Goal: Complete application form

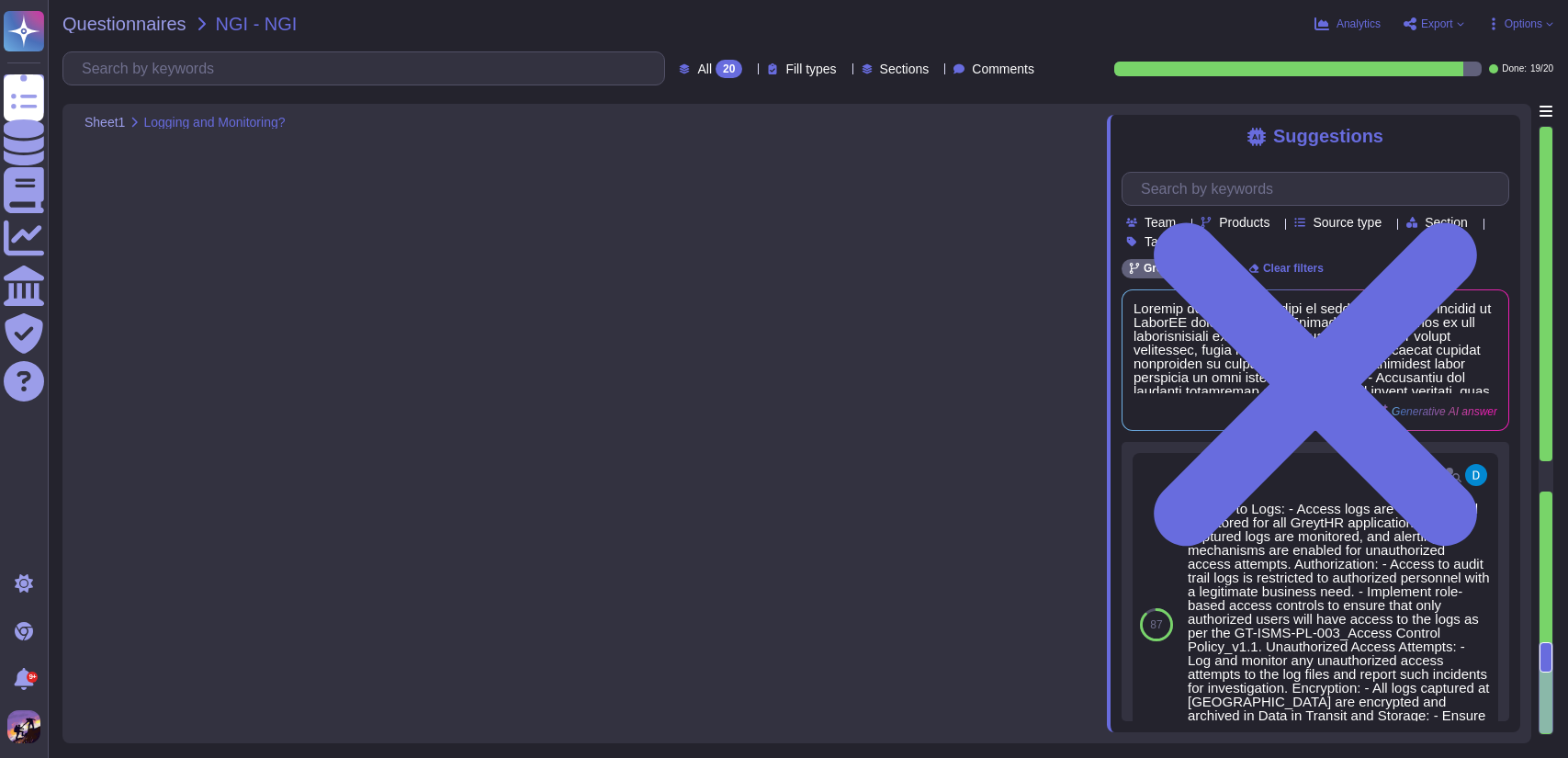
type textarea "Logging mechanisms in place to track access and changes to GreytHR data include…"
type textarea "Yes, there is a defined offboarding process in place that ensures the immediate…"
type textarea "Privacy policies and procedures are communicated to employees through several k…"
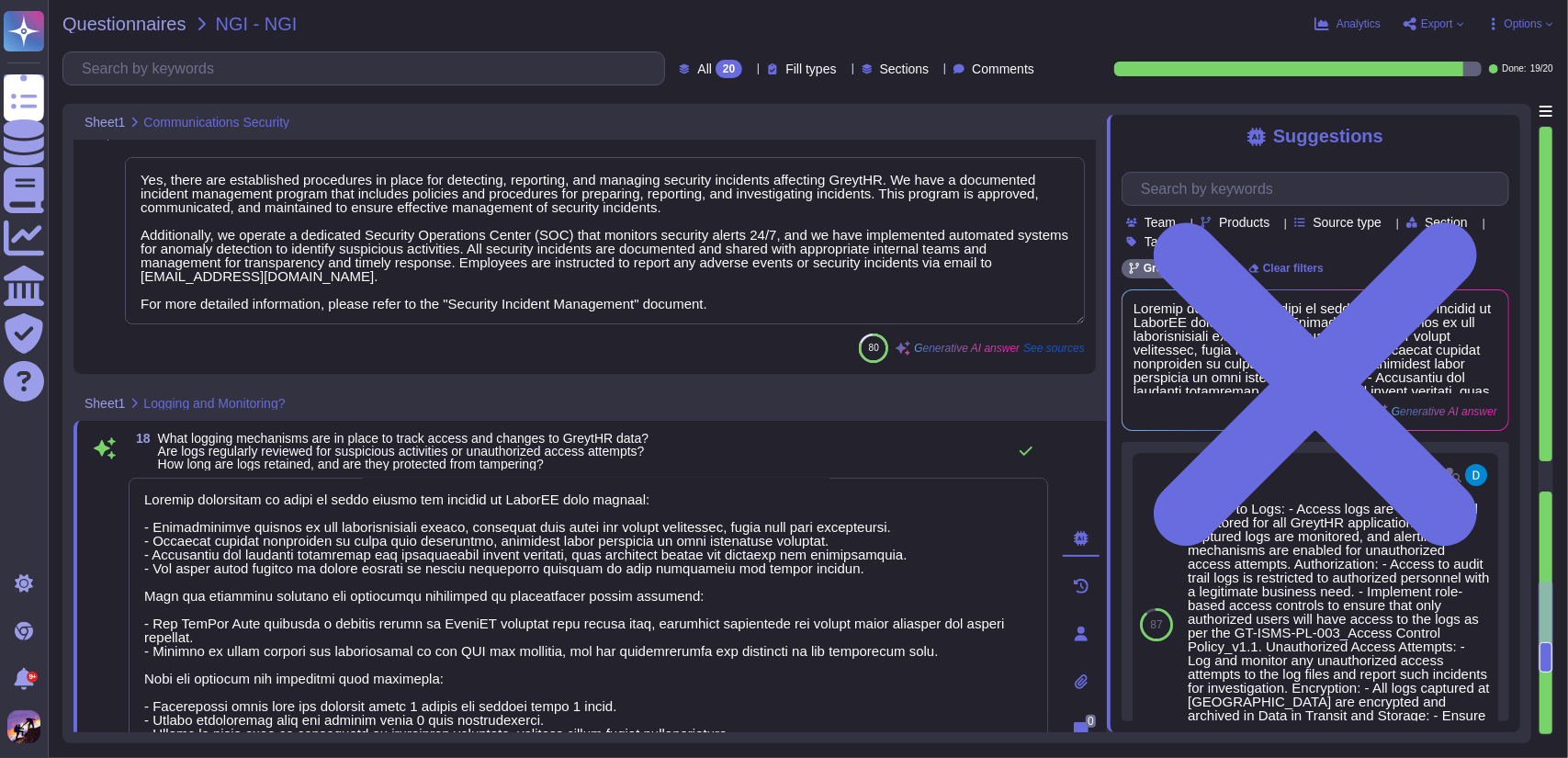
type textarea "GreytHR ensures secure data transfer between internal and external systems thro…"
type textarea "Yes, there are established procedures in place for detecting, reporting, and ma…"
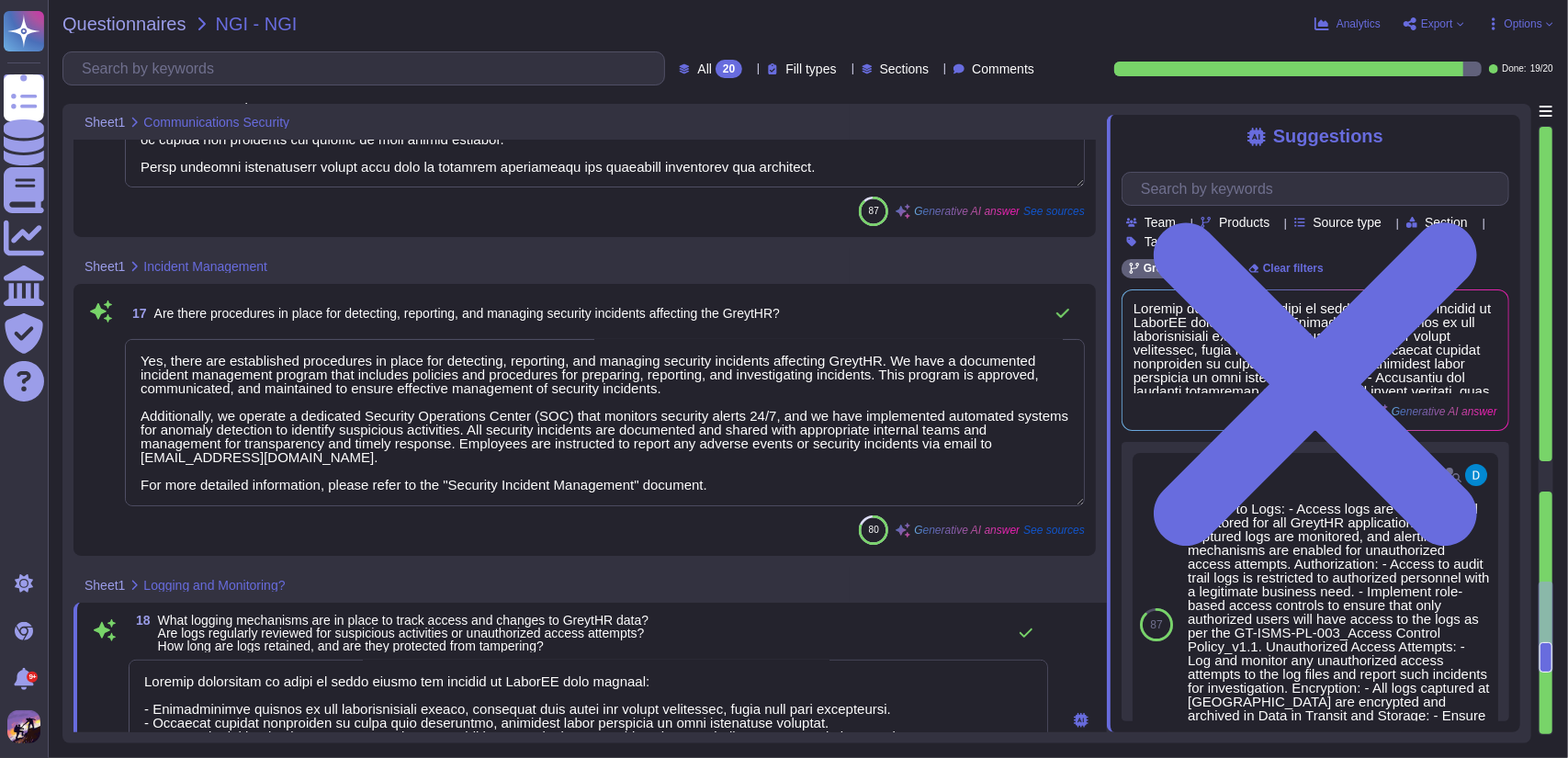
drag, startPoint x: 138, startPoint y: 362, endPoint x: 749, endPoint y: 494, distance: 625.1
click at [749, 494] on textarea "Yes, there are established procedures in place for detecting, reporting, and ma…" at bounding box center [604, 423] width 960 height 167
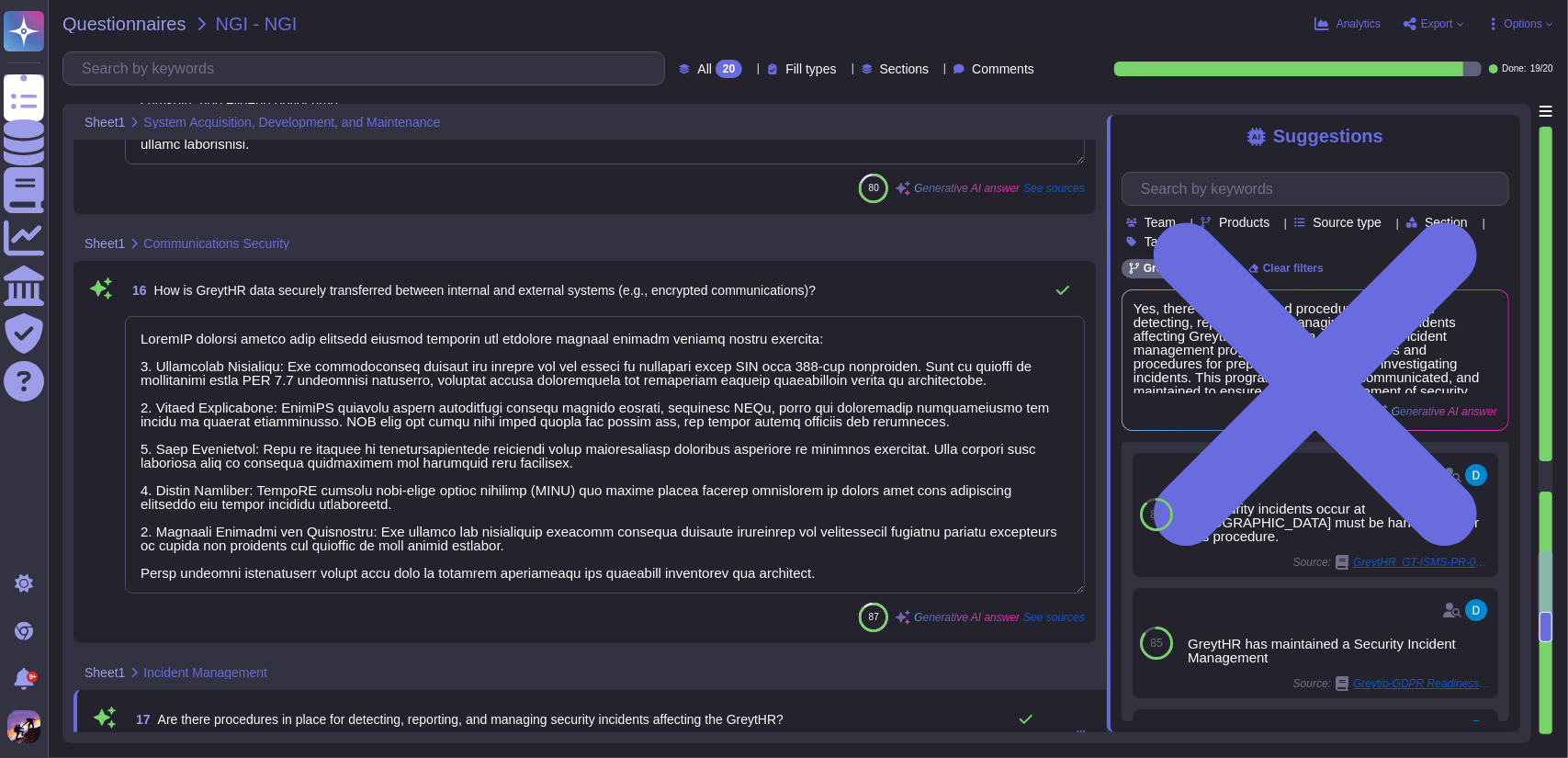
type textarea "Yes, security considerations are included in the GreytHR development and update…"
drag, startPoint x: 144, startPoint y: 336, endPoint x: 810, endPoint y: 580, distance: 709.3
click at [810, 580] on textarea at bounding box center [604, 456] width 960 height 277
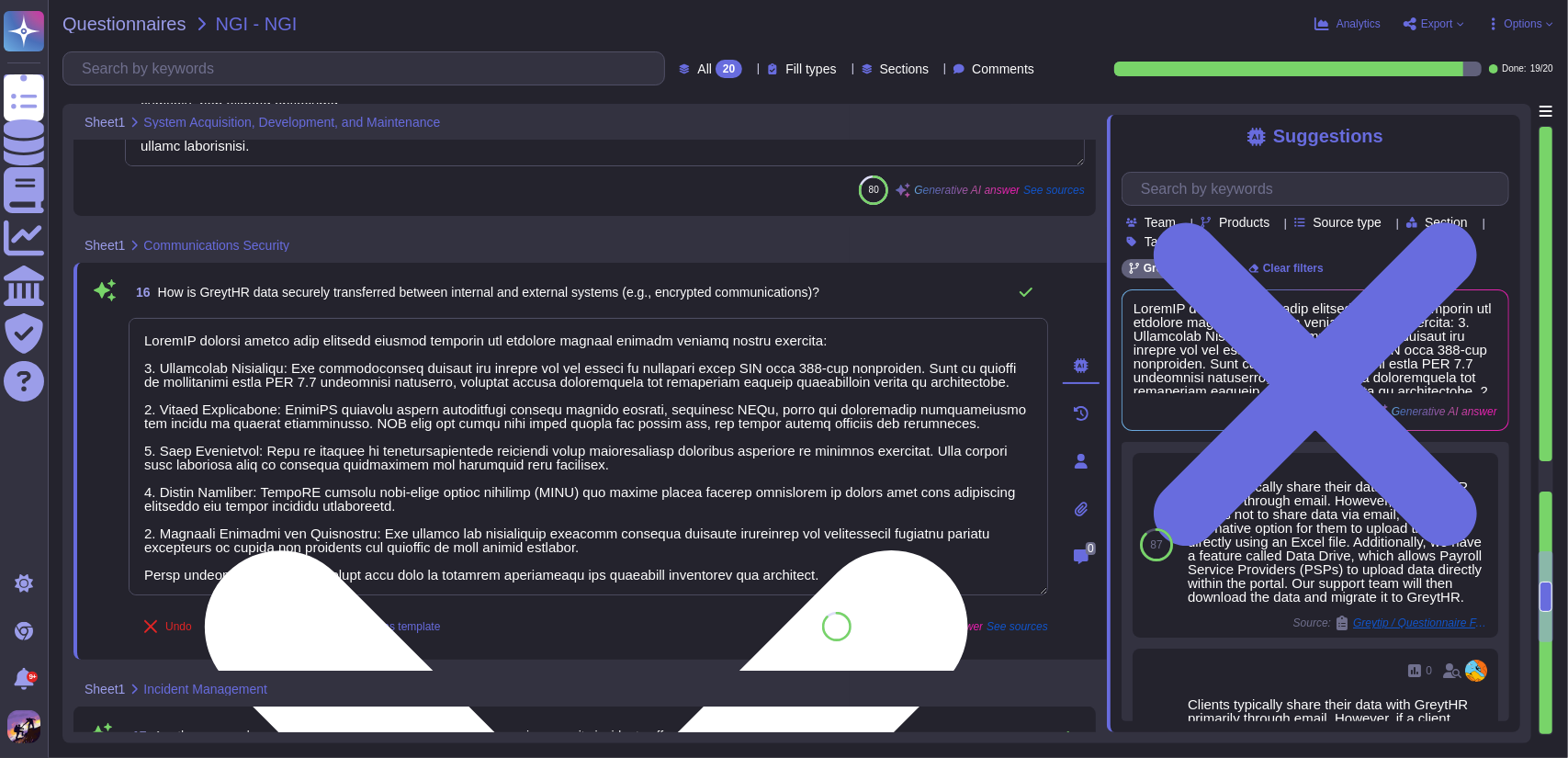
scroll to position [4307, 0]
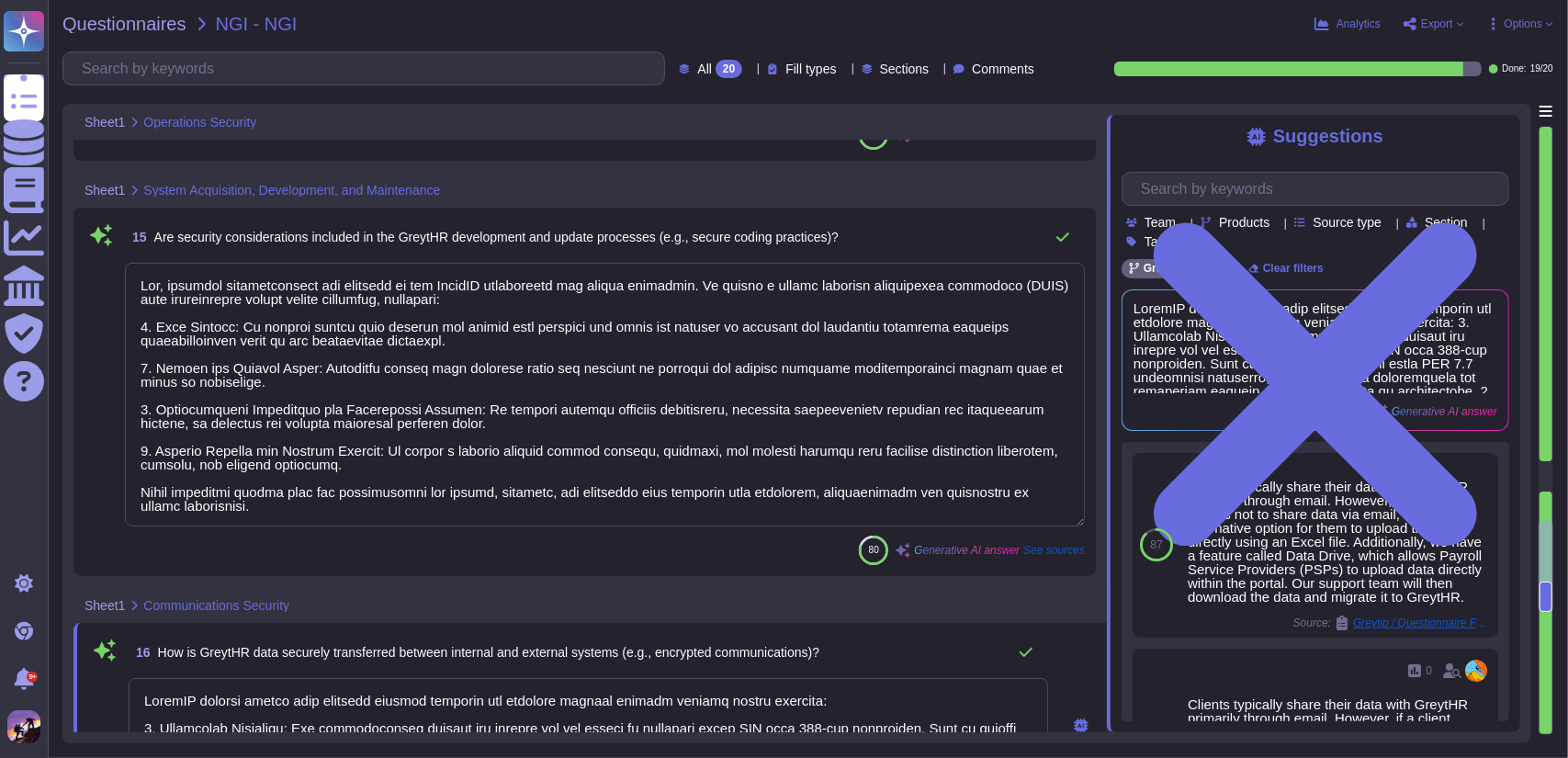
type textarea "Yes, regular security patches and updates are applied to GreytHR to ensure its …"
drag, startPoint x: 138, startPoint y: 276, endPoint x: 452, endPoint y: 536, distance: 407.7
click at [452, 536] on div "15 Are security considerations included in the GreytHR development and update p…" at bounding box center [584, 392] width 1000 height 346
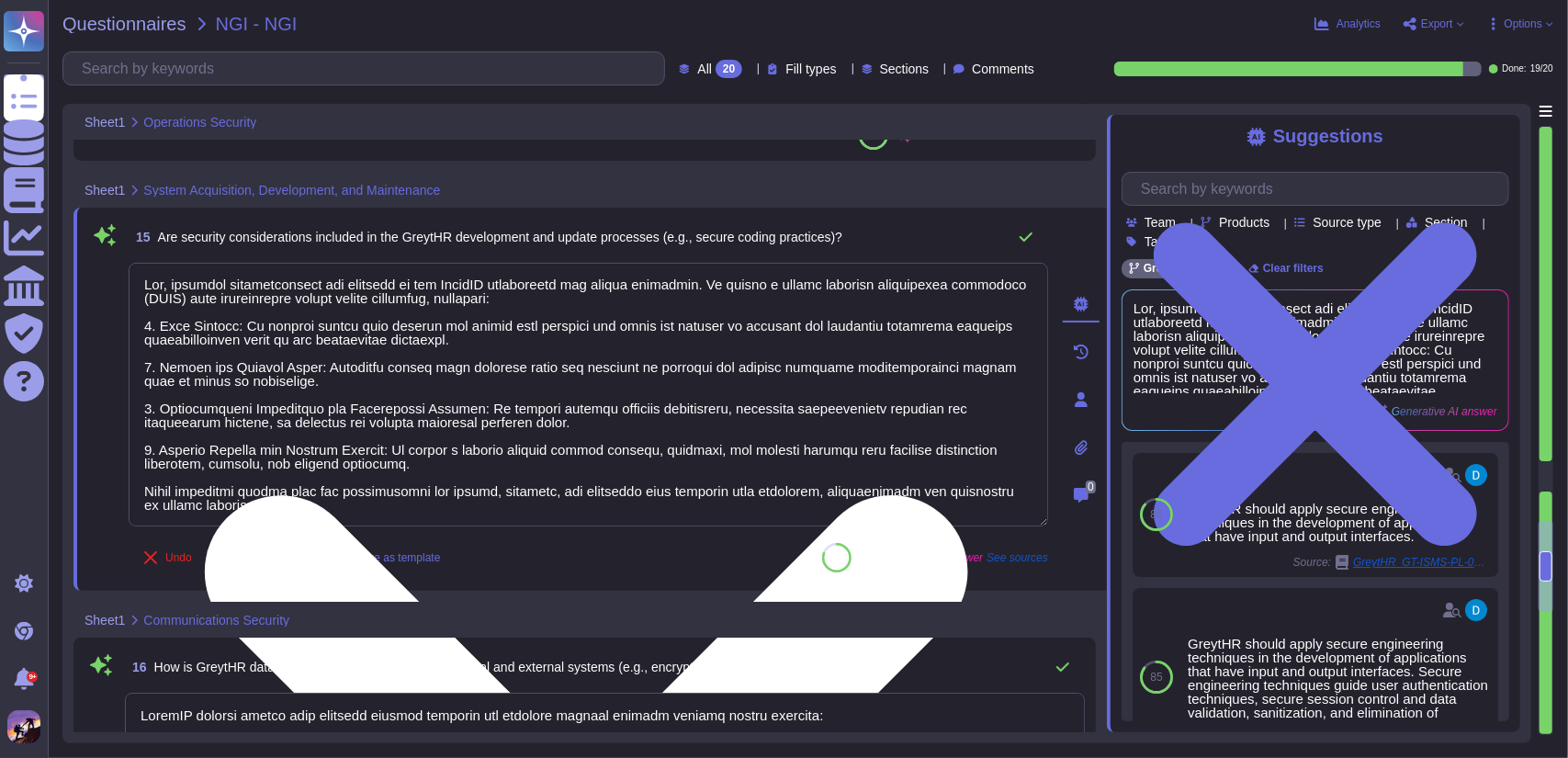
scroll to position [0, 0]
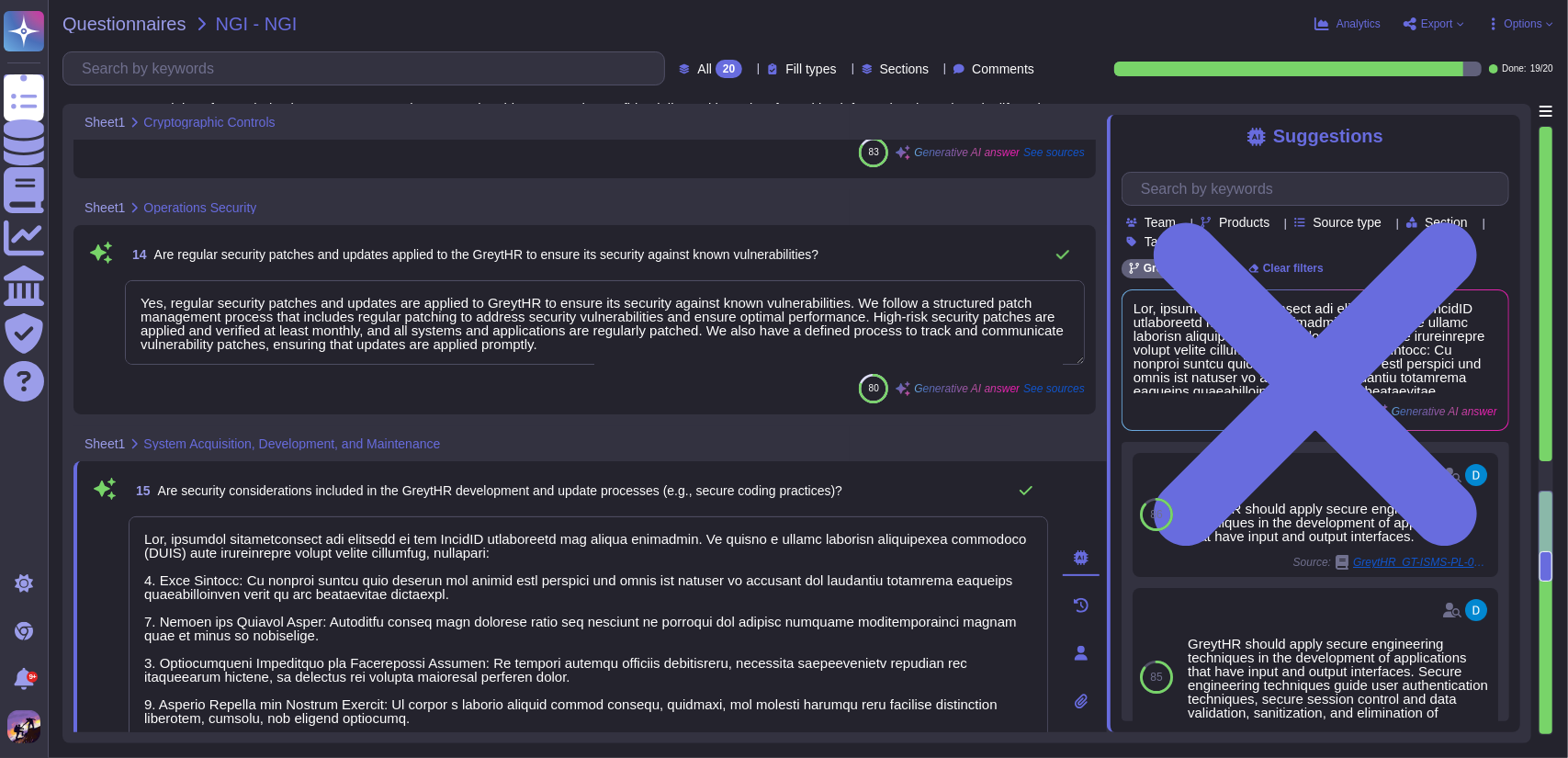
type textarea "Yes, sensitive employee data within GreytHR is encrypted both at rest and in tr…"
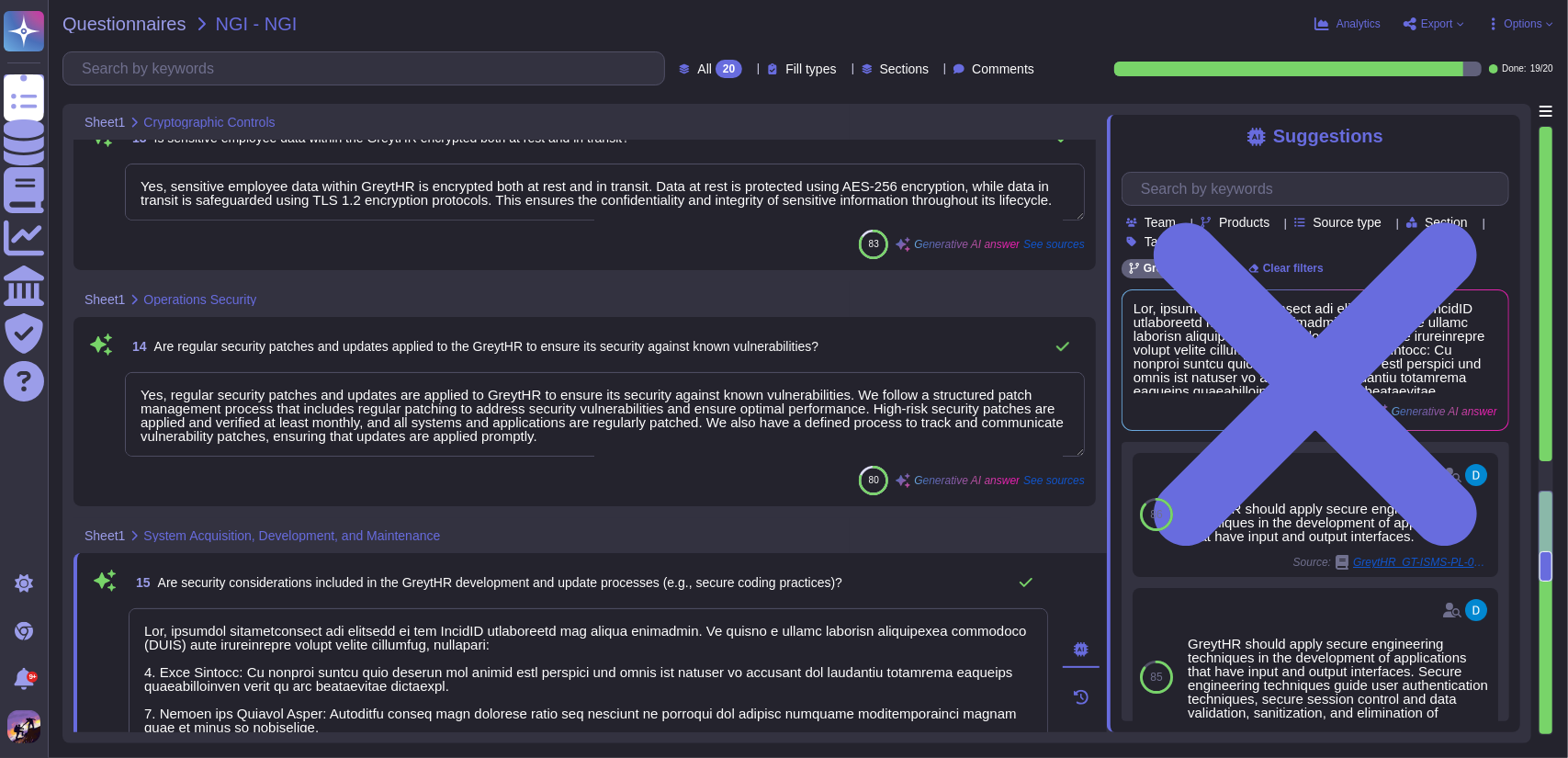
scroll to position [3972, 0]
drag, startPoint x: 136, startPoint y: 396, endPoint x: 724, endPoint y: 440, distance: 589.6
click at [724, 440] on textarea "Yes, regular security patches and updates are applied to GreytHR to ensure its …" at bounding box center [604, 414] width 960 height 84
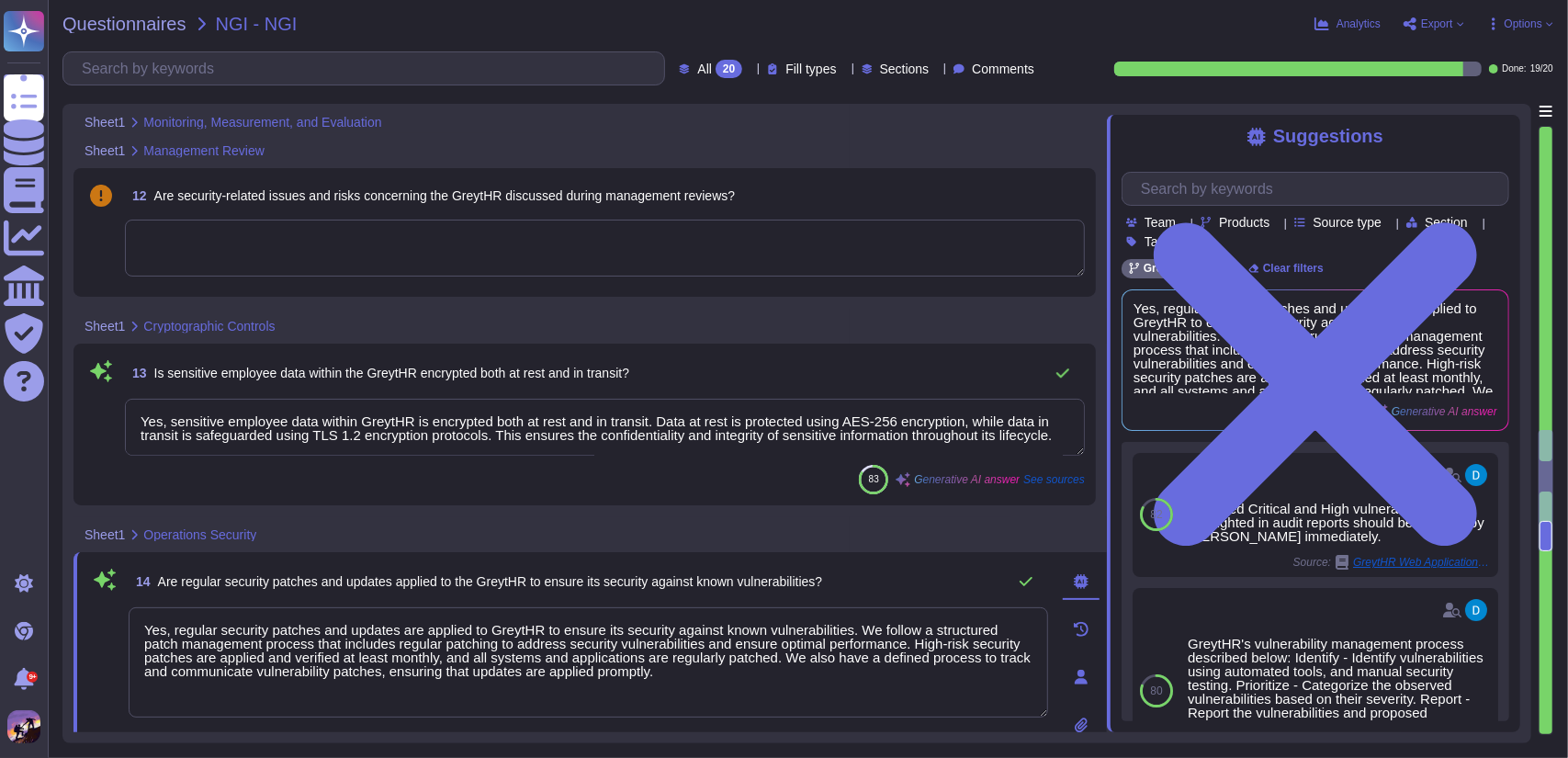
type textarea "Yes, the security of GreytHR is regularly monitored, measured, and evaluated ag…"
drag, startPoint x: 134, startPoint y: 418, endPoint x: 1057, endPoint y: 434, distance: 923.1
click at [1057, 434] on textarea "Yes, sensitive employee data within GreytHR is encrypted both at rest and in tr…" at bounding box center [604, 429] width 960 height 57
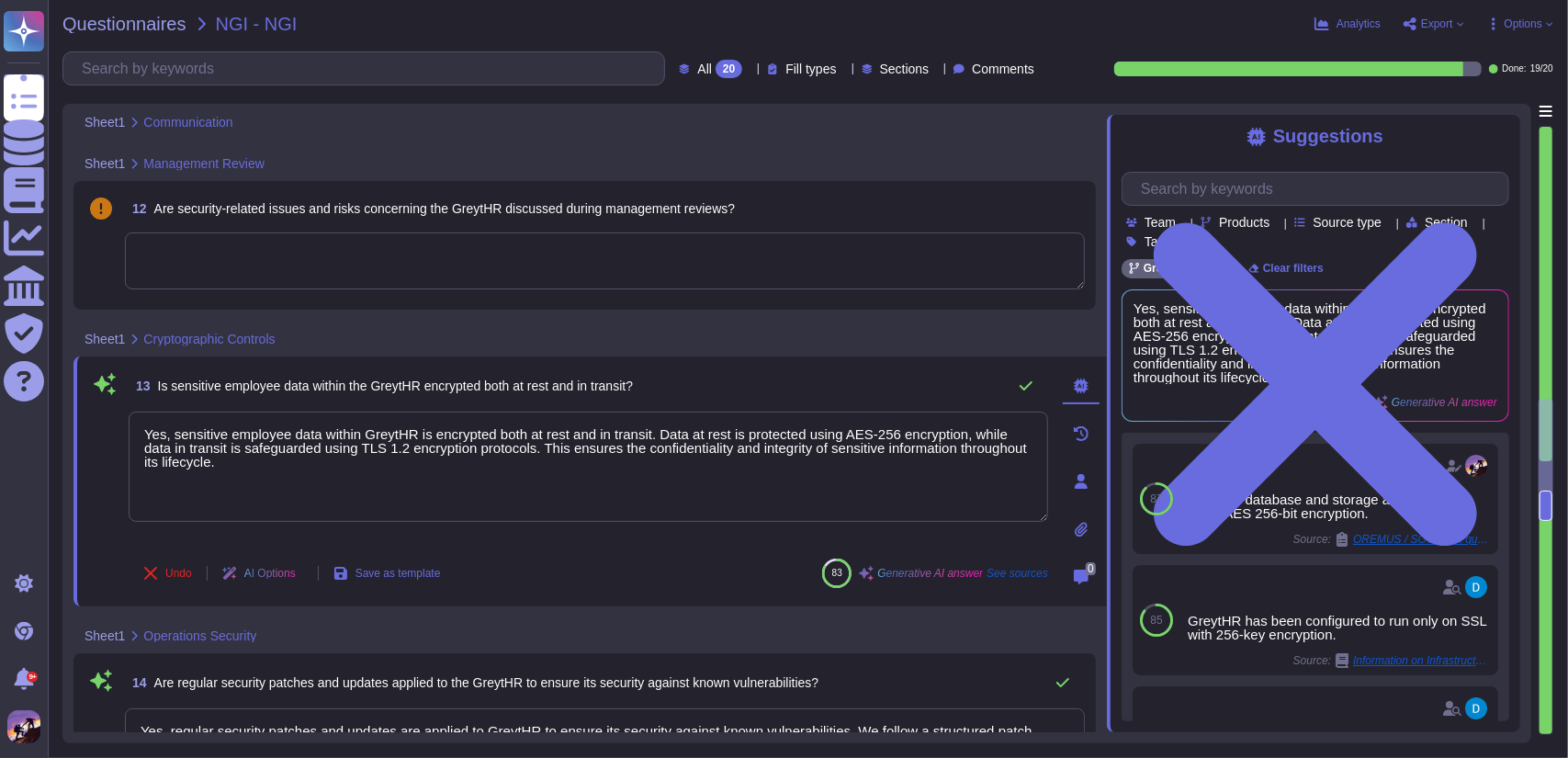
scroll to position [3395, 0]
type textarea "Information about GreytHR security is communicated to relevant stakeholders thr…"
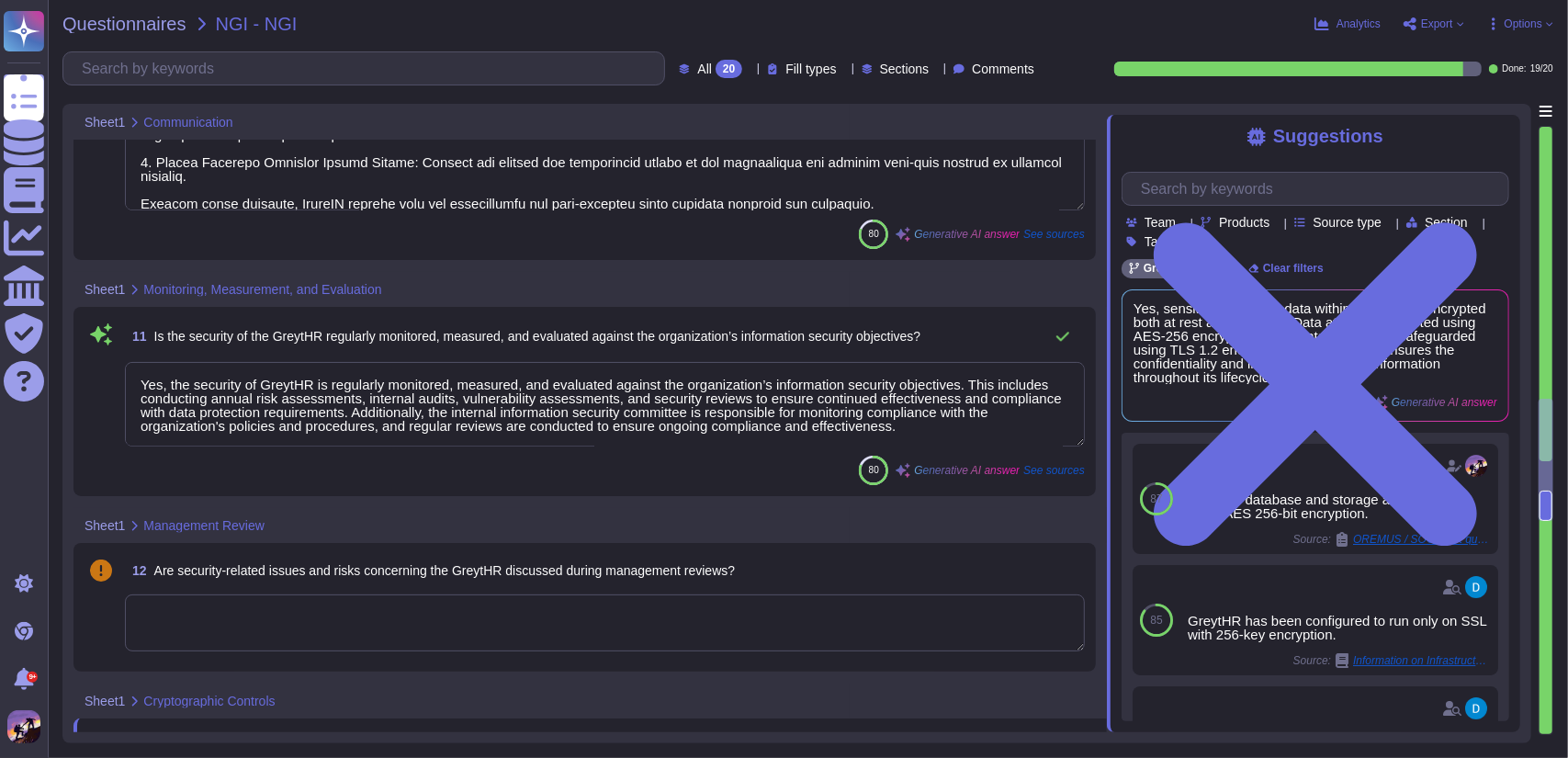
drag, startPoint x: 138, startPoint y: 377, endPoint x: 987, endPoint y: 426, distance: 850.4
click at [987, 426] on textarea "Yes, the security of GreytHR is regularly monitored, measured, and evaluated ag…" at bounding box center [604, 404] width 960 height 84
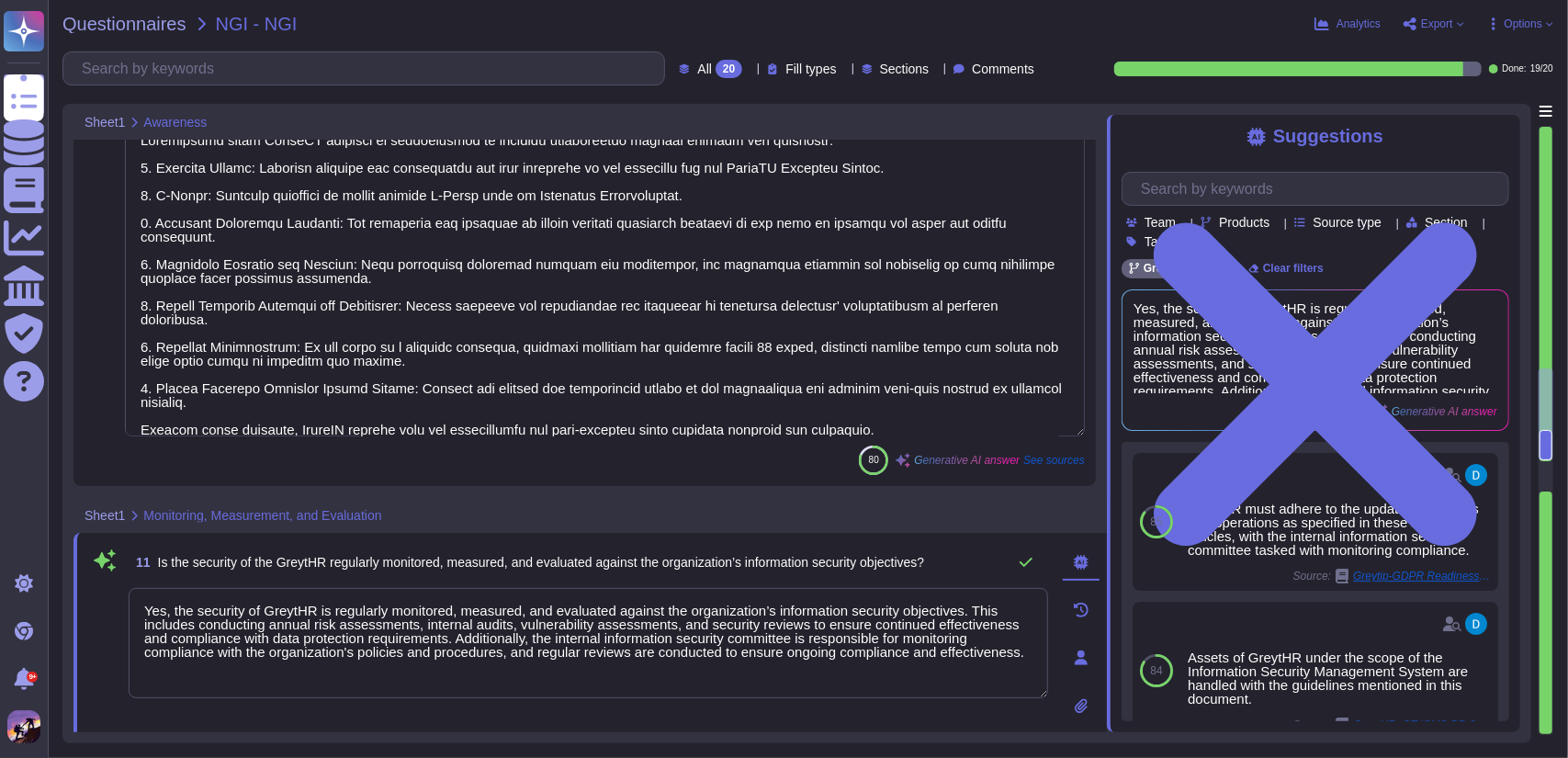
type textarea "Yes, employees are notified of their roles and responsibilities to maintain awa…"
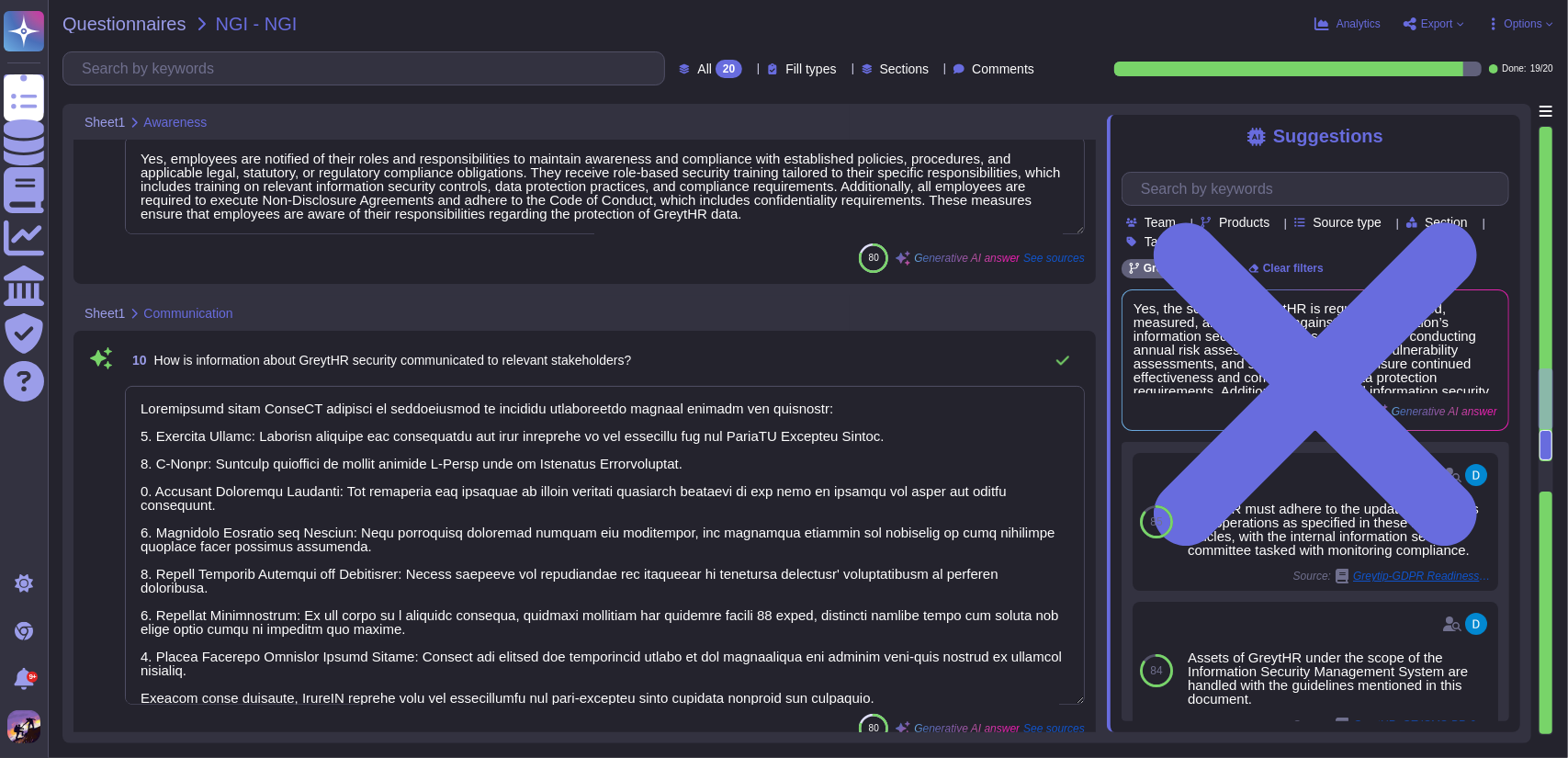
scroll to position [2910, 0]
drag, startPoint x: 138, startPoint y: 406, endPoint x: 926, endPoint y: 688, distance: 836.9
click at [926, 688] on textarea at bounding box center [604, 547] width 960 height 319
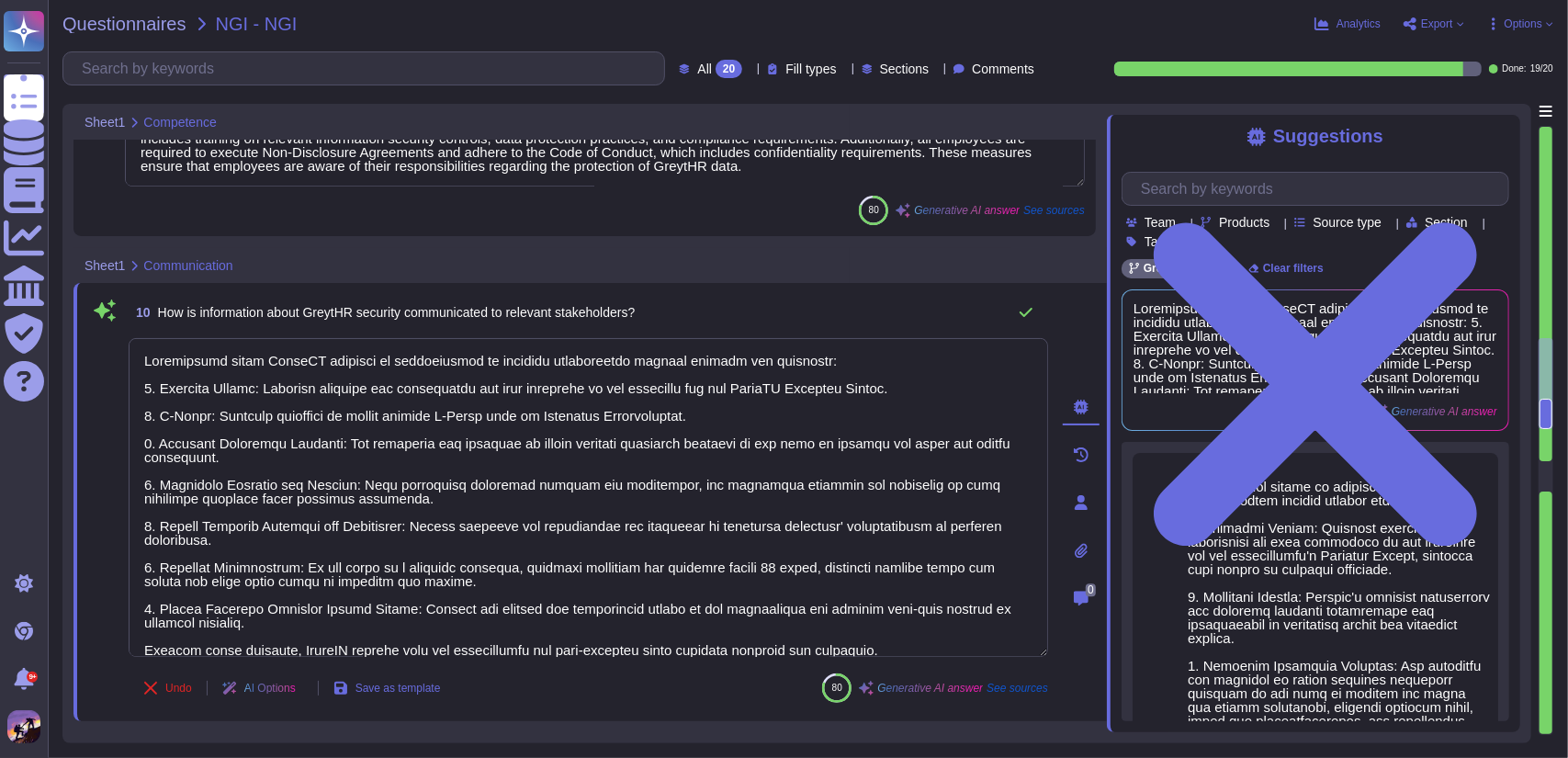
type textarea "Yes, all employees at GreytHR receive role-based security training tailored to …"
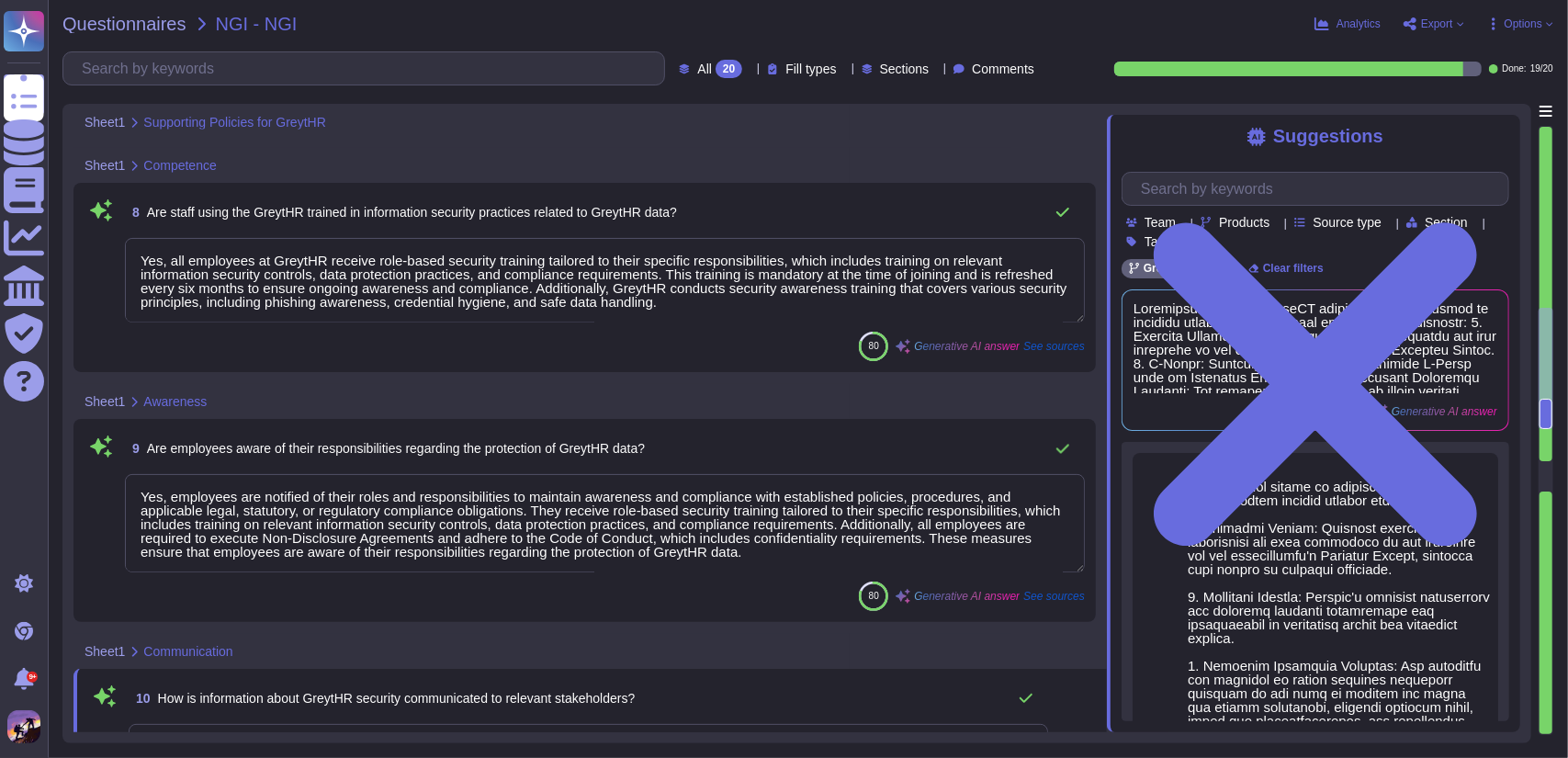
scroll to position [2482, 0]
drag, startPoint x: 136, startPoint y: 497, endPoint x: 788, endPoint y: 550, distance: 654.2
click at [788, 550] on textarea "Yes, employees are notified of their roles and responsibilities to maintain awa…" at bounding box center [604, 523] width 960 height 98
